Goal: Obtain resource: Download file/media

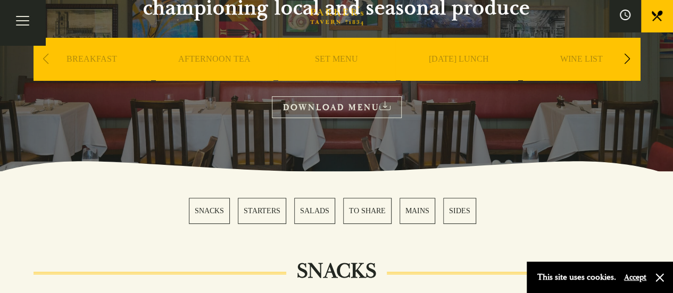
scroll to position [152, 0]
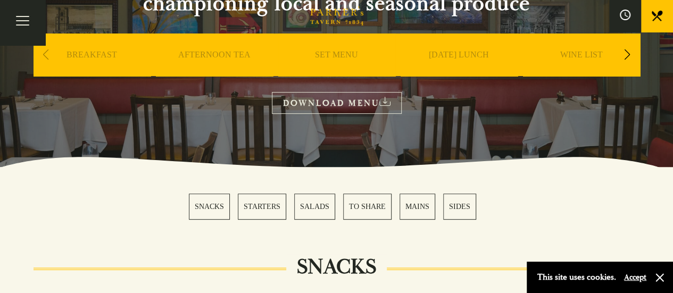
click at [565, 58] on link "WINE LIST" at bounding box center [581, 70] width 43 height 43
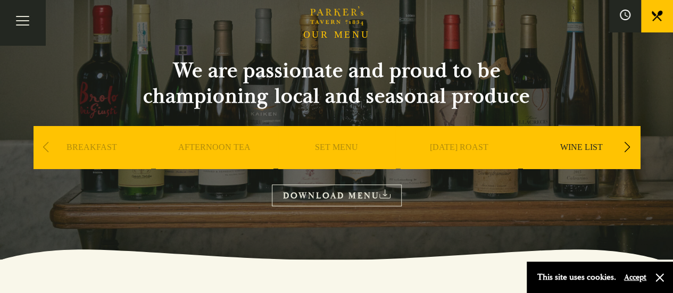
scroll to position [49, 0]
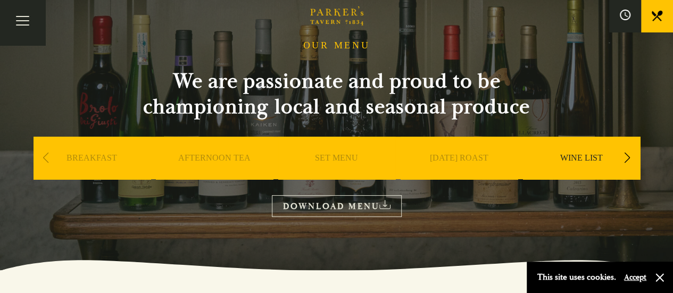
click at [379, 212] on link "DOWNLOAD MENU" at bounding box center [337, 206] width 130 height 22
